Goal: Task Accomplishment & Management: Complete application form

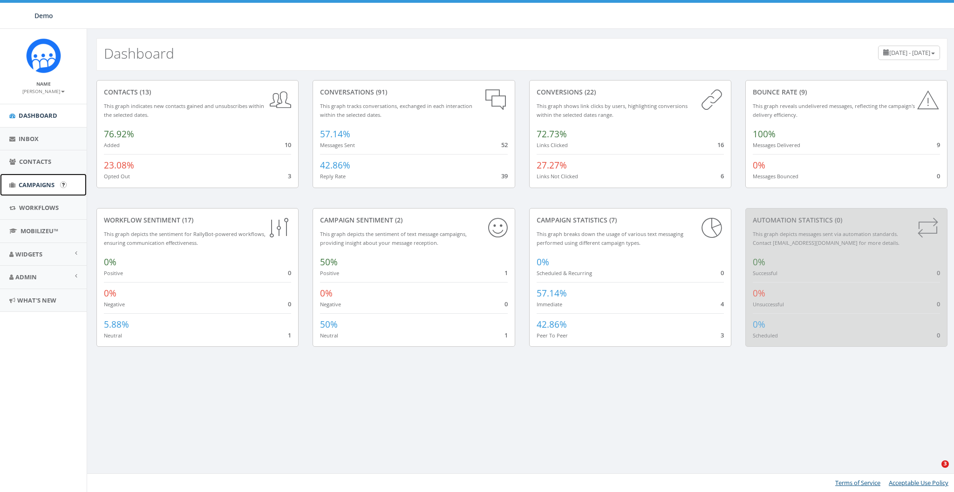
click at [36, 182] on span "Campaigns" at bounding box center [37, 185] width 36 height 8
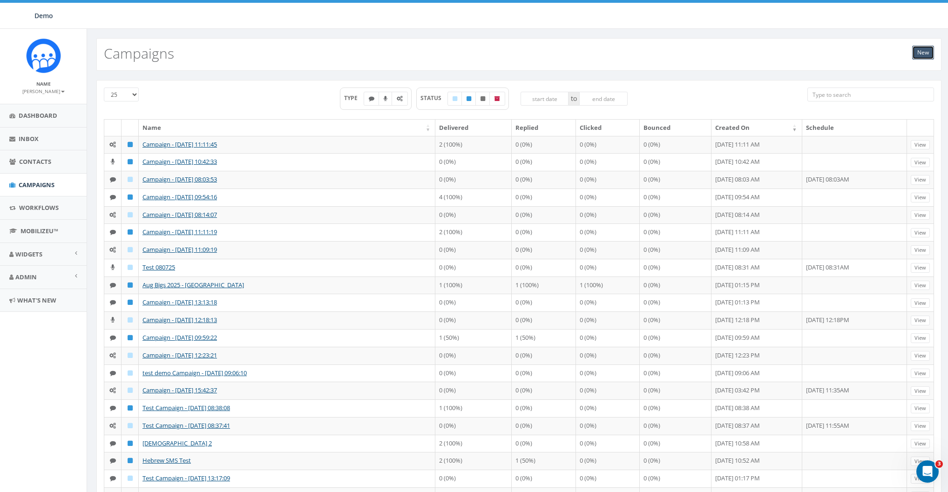
click at [927, 56] on link "New" at bounding box center [923, 53] width 22 height 14
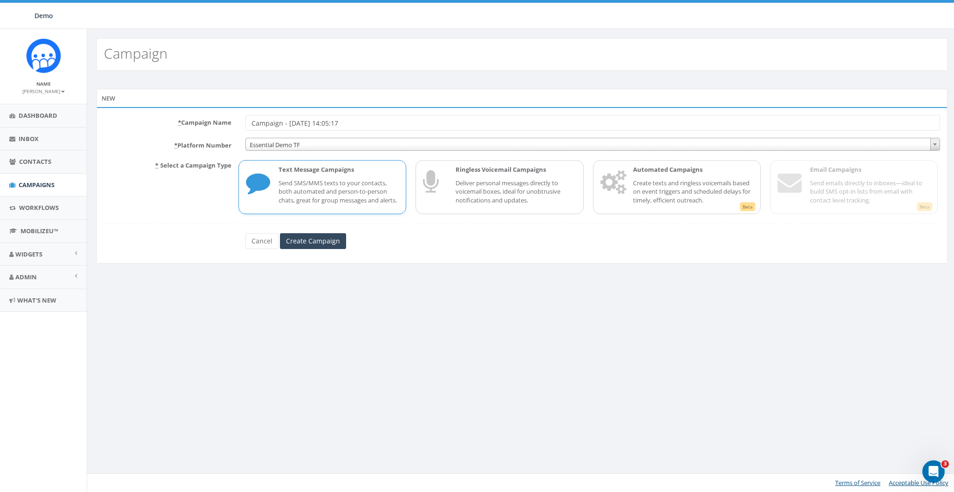
drag, startPoint x: 280, startPoint y: 187, endPoint x: 291, endPoint y: 206, distance: 21.7
click at [281, 189] on p "Send SMS/MMS texts to your contacts, both automated and person-to-person chats,…" at bounding box center [338, 192] width 120 height 26
click at [305, 249] on input "Create Campaign" at bounding box center [313, 241] width 66 height 16
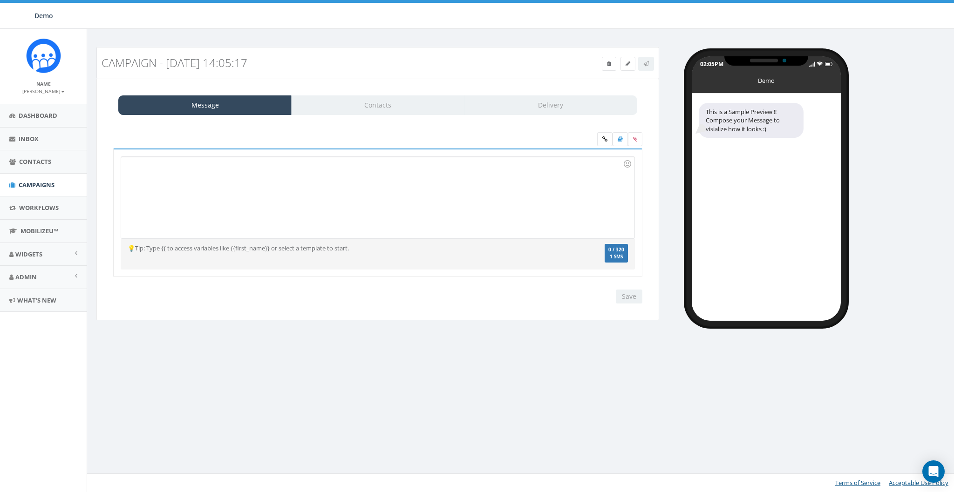
click at [220, 200] on div at bounding box center [377, 197] width 513 height 81
click at [234, 192] on div "{{first_name}}" at bounding box center [377, 197] width 513 height 81
click at [148, 162] on div "Hi {{" at bounding box center [377, 197] width 513 height 81
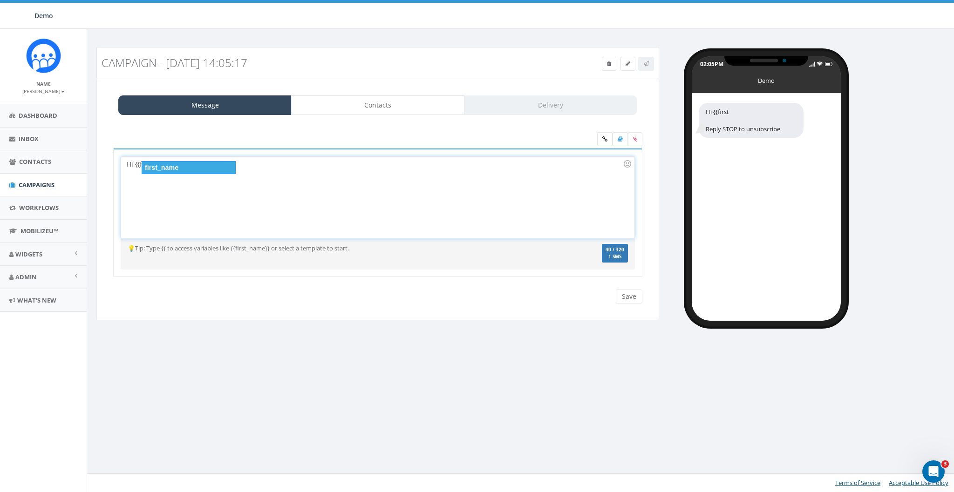
click at [162, 164] on div "first_name" at bounding box center [189, 167] width 94 height 13
